Goal: Task Accomplishment & Management: Use online tool/utility

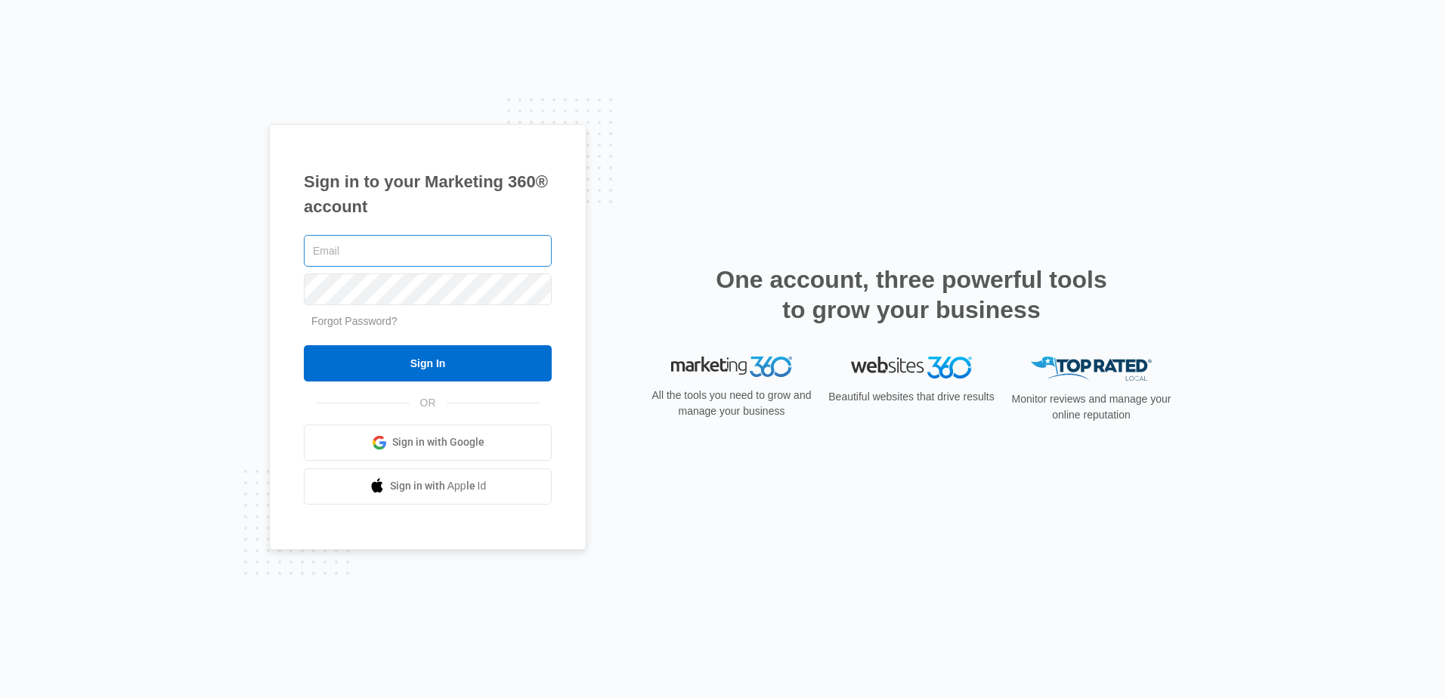
type input "[EMAIL_ADDRESS][DOMAIN_NAME]"
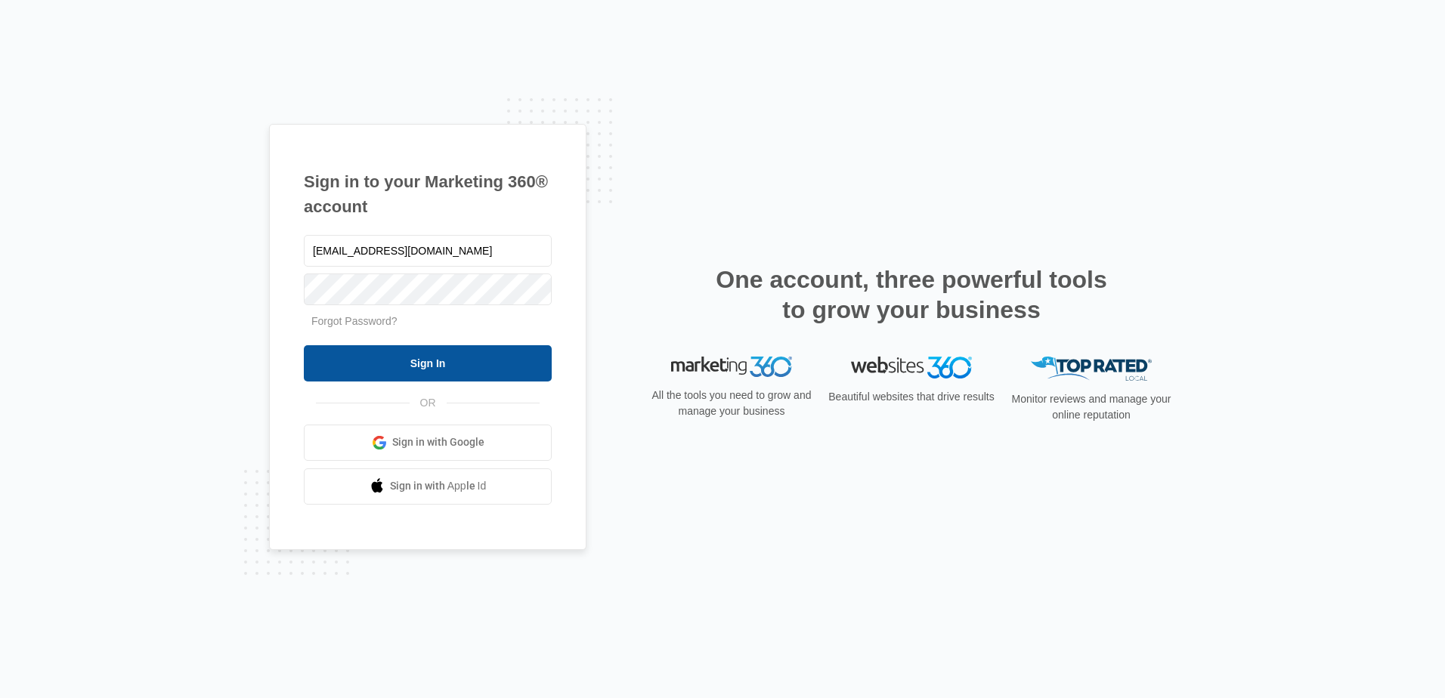
click at [411, 356] on input "Sign In" at bounding box center [428, 363] width 248 height 36
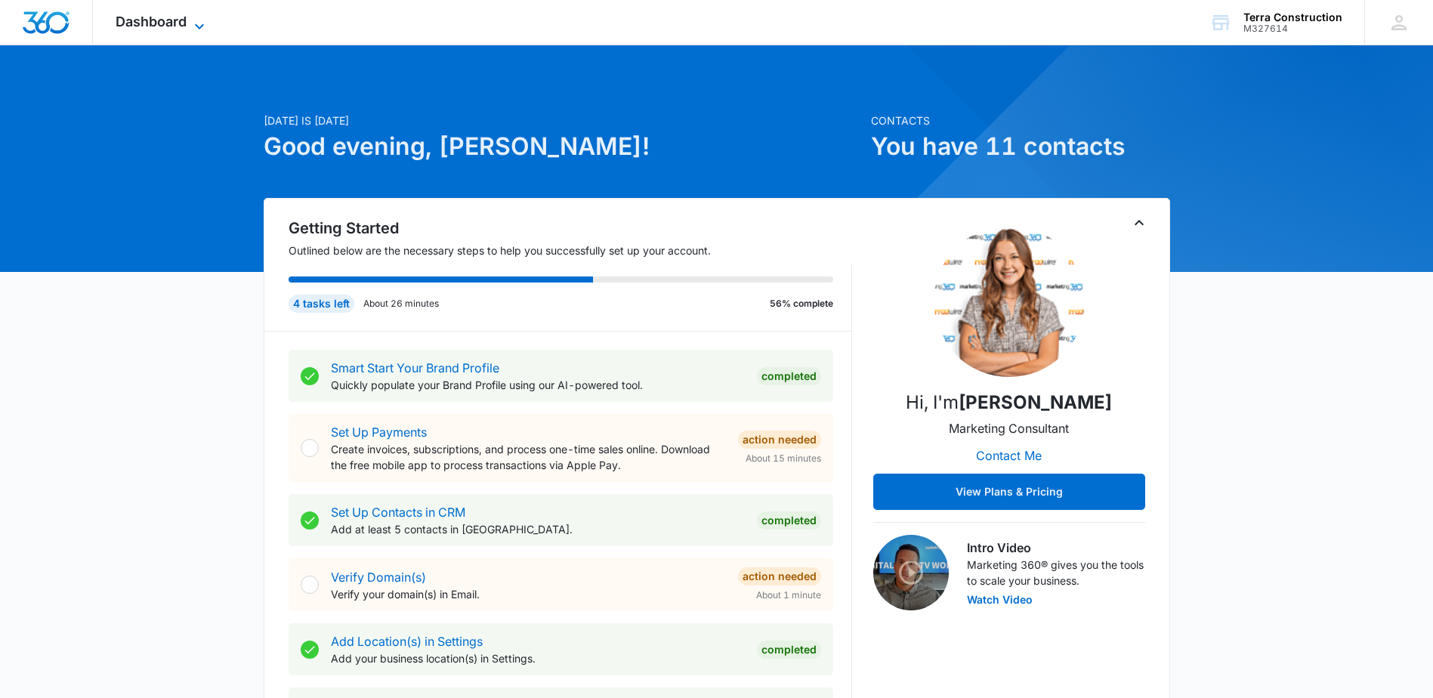
click at [194, 23] on icon at bounding box center [199, 26] width 18 height 18
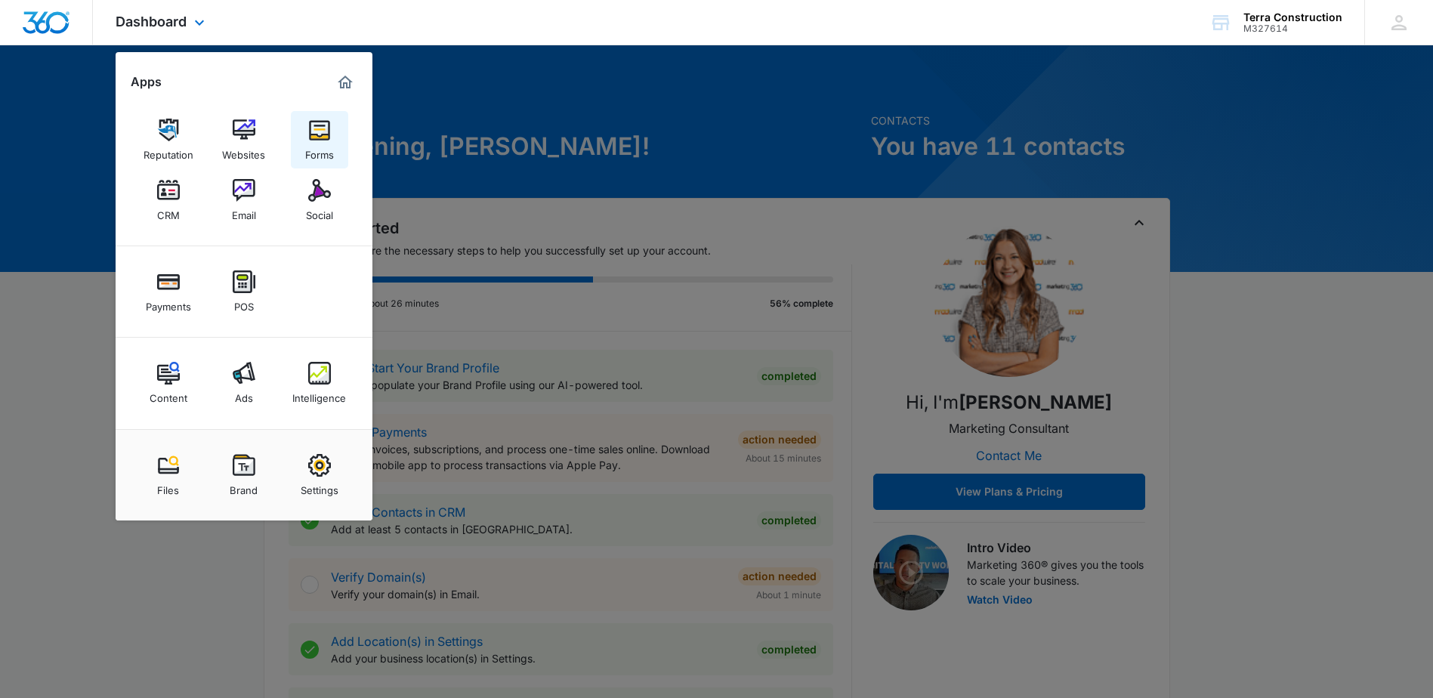
click at [321, 131] on img at bounding box center [319, 130] width 23 height 23
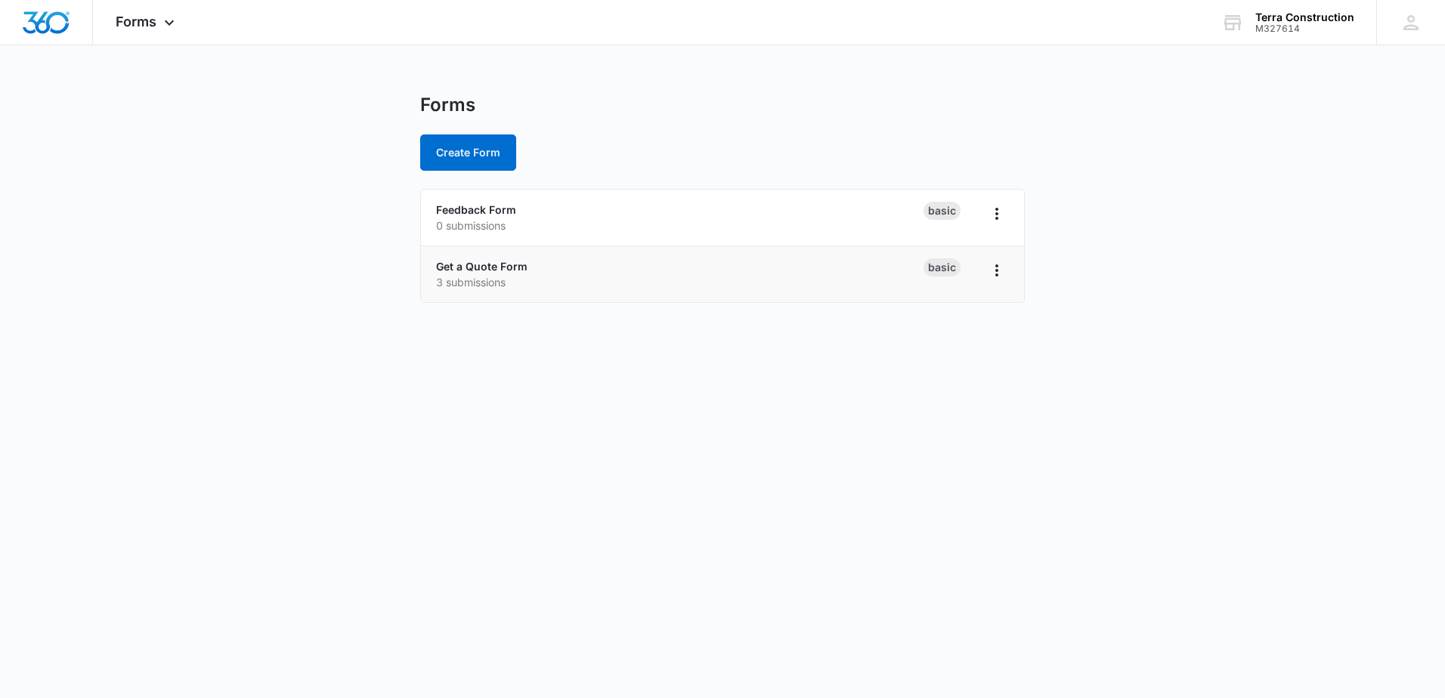
click at [552, 270] on div "Get a Quote Form 3 submissions" at bounding box center [679, 274] width 487 height 32
click at [1004, 268] on icon "Overflow Menu" at bounding box center [997, 270] width 18 height 18
click at [708, 385] on body "Forms Apps Reputation Websites Forms CRM Email Social Payments POS Content Ads …" at bounding box center [722, 349] width 1445 height 698
click at [144, 26] on span "Forms" at bounding box center [136, 22] width 41 height 16
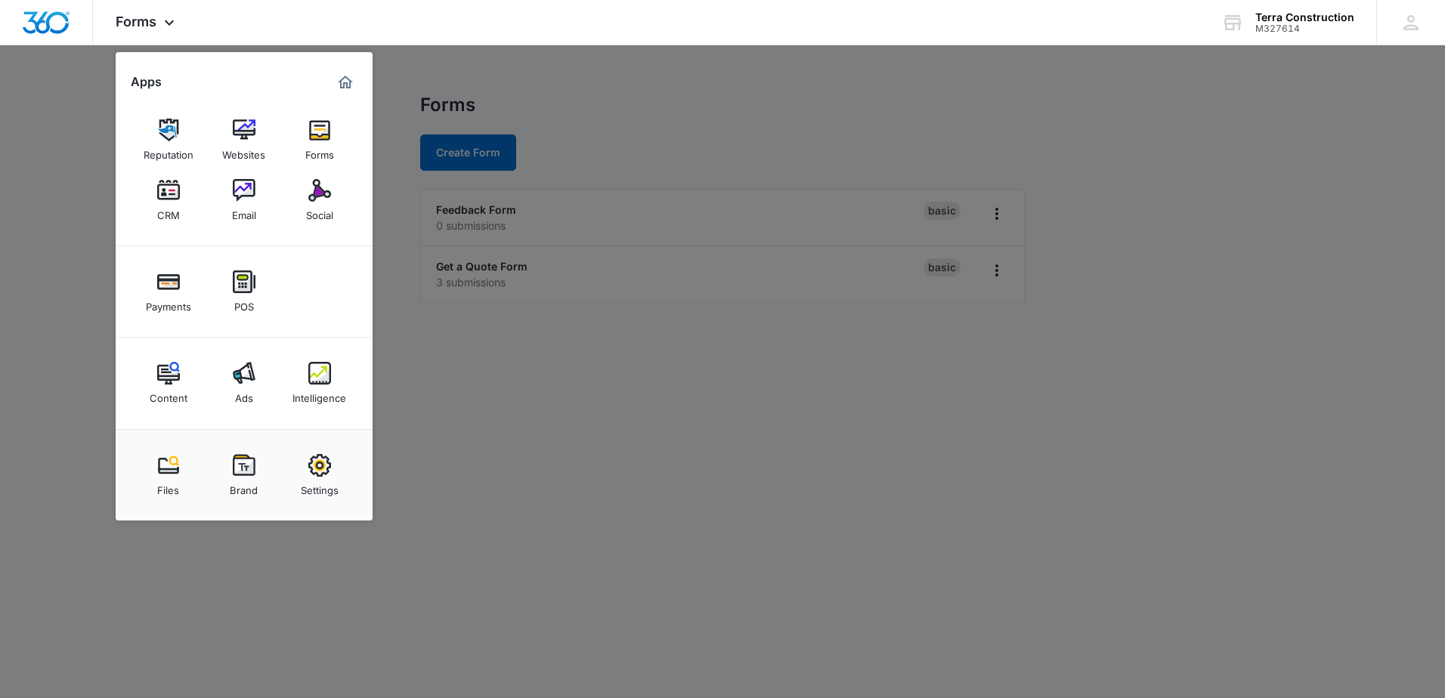
click at [1081, 434] on div at bounding box center [722, 349] width 1445 height 698
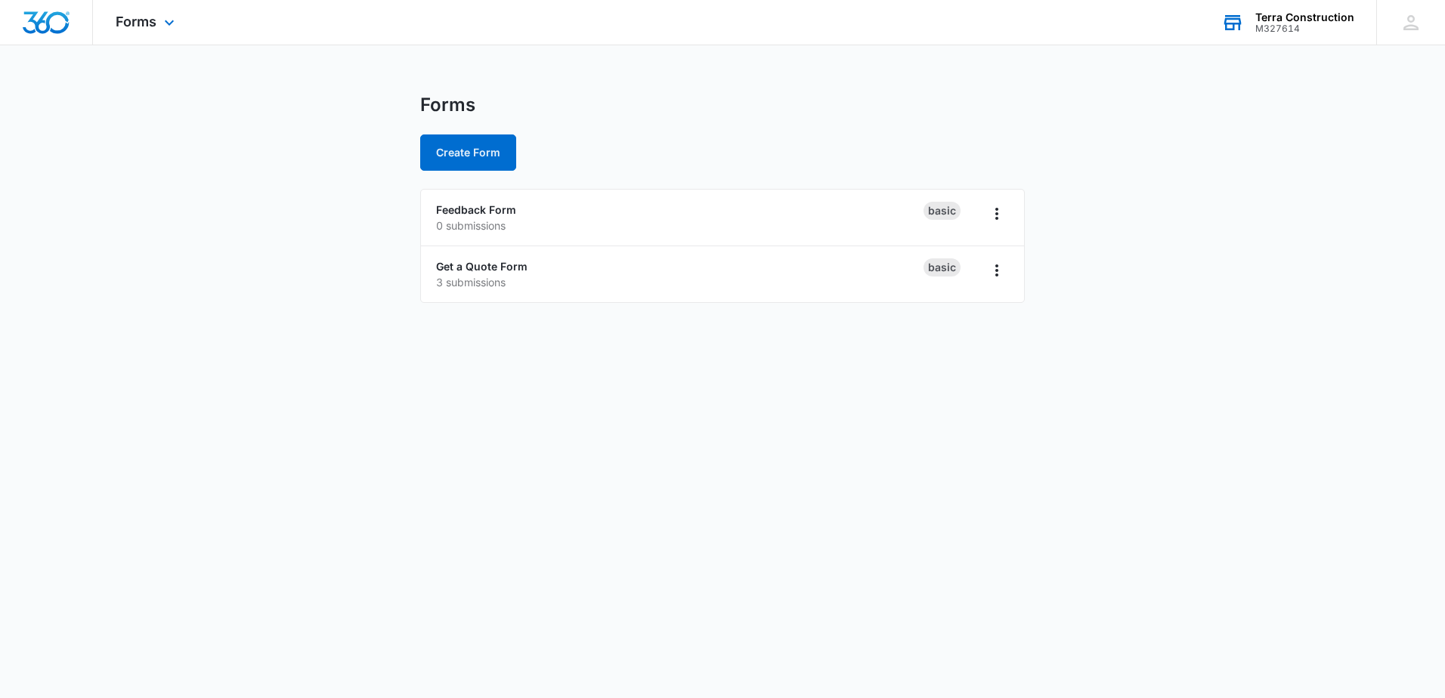
click at [1307, 19] on div "Terra Construction" at bounding box center [1304, 17] width 99 height 12
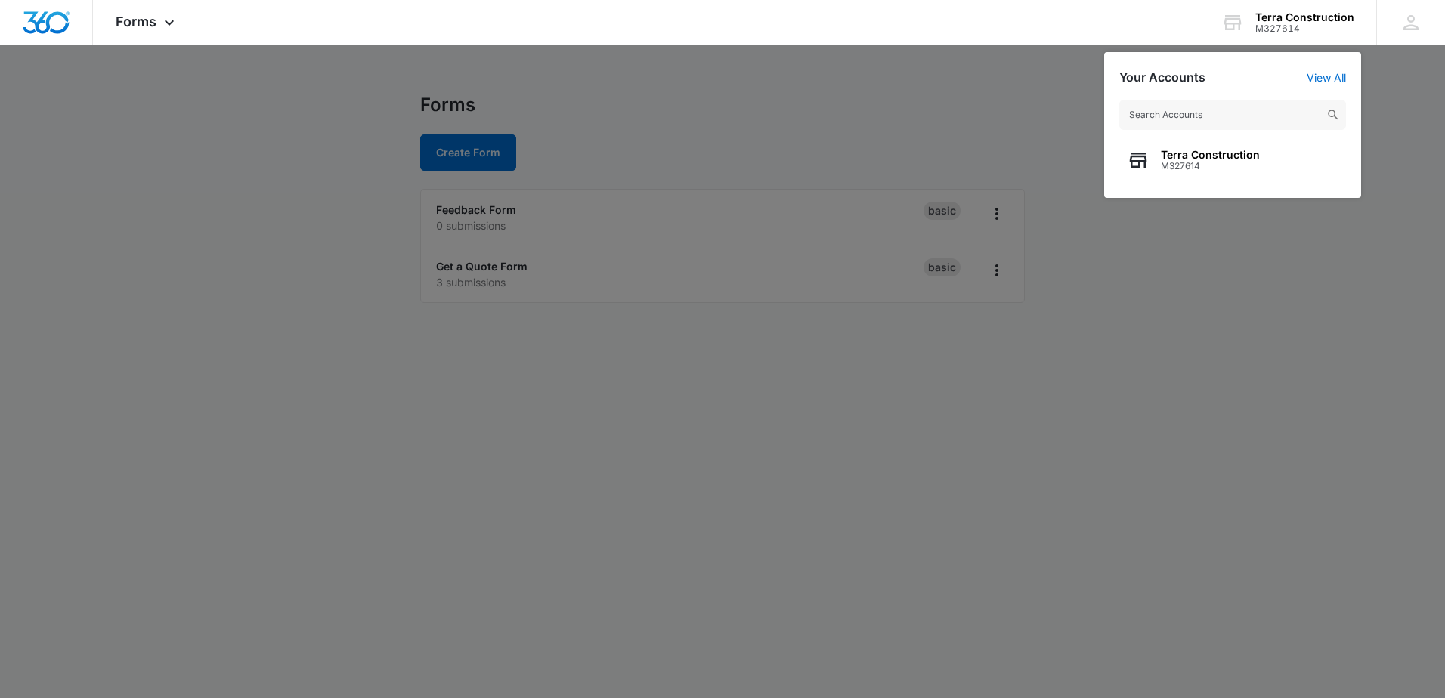
click at [1184, 342] on div at bounding box center [722, 349] width 1445 height 698
